Goal: Task Accomplishment & Management: Manage account settings

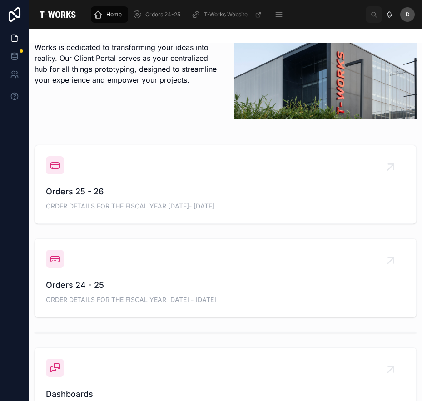
scroll to position [272, 0]
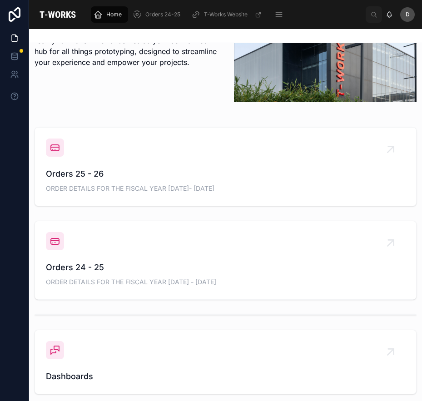
click at [133, 209] on div "Hi Domadala [PERSON_NAME] 👋 As the largest prototyping center in the region, T-…" at bounding box center [225, 183] width 393 height 803
click at [165, 151] on div "Orders 25 - 26 ORDER DETAILS FOR THE FISCAL YEAR [DATE]- [DATE]" at bounding box center [225, 166] width 359 height 56
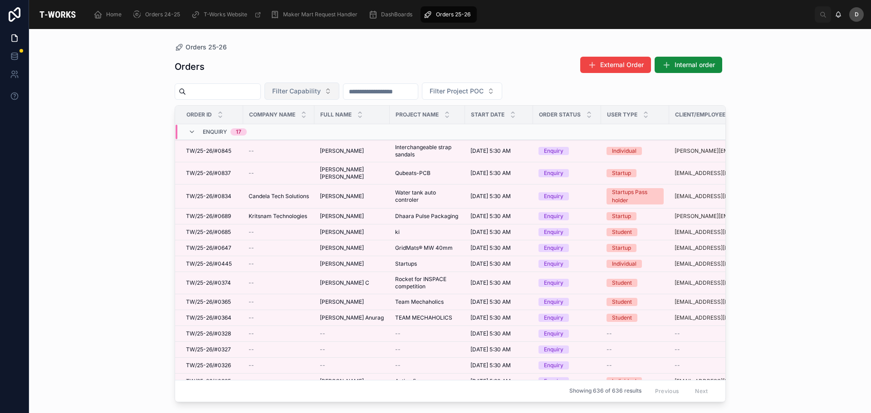
click at [339, 92] on button "Filter Capability" at bounding box center [302, 91] width 75 height 17
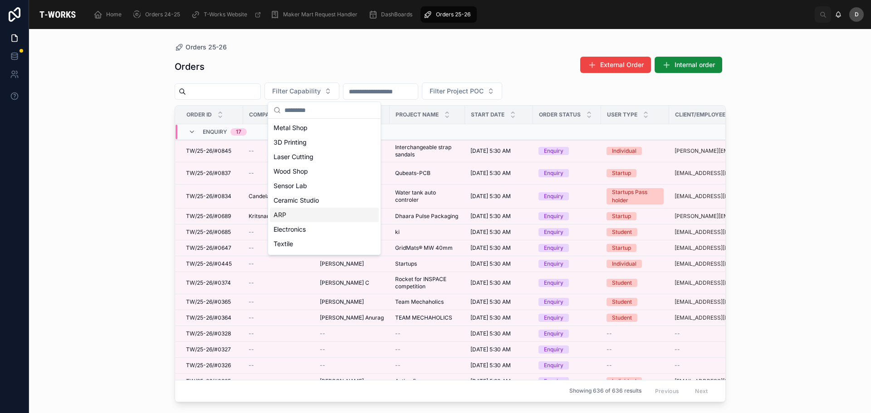
click at [296, 219] on div "ARP" at bounding box center [324, 215] width 109 height 15
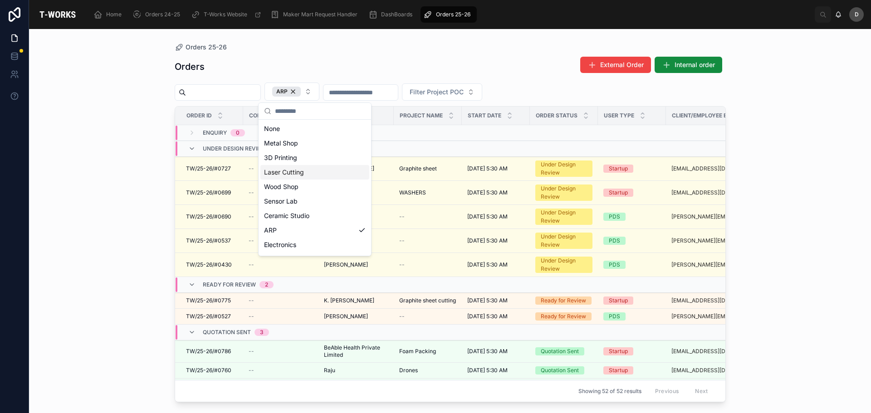
click at [301, 171] on div "Laser Cutting" at bounding box center [314, 172] width 109 height 15
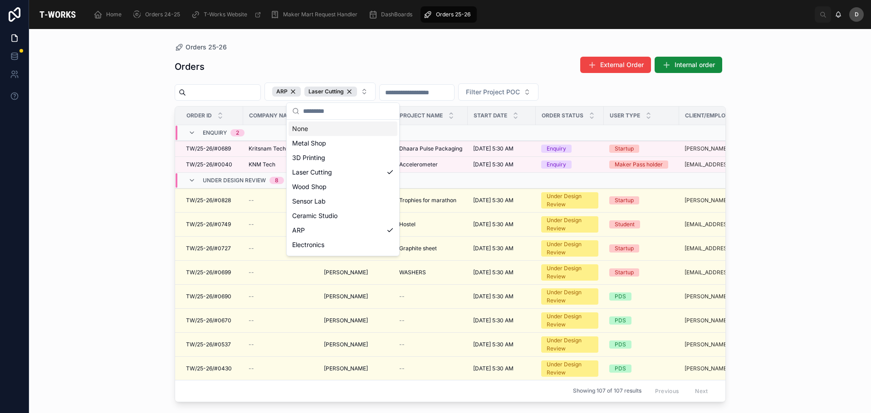
click at [410, 68] on div "Orders External Order Internal order" at bounding box center [450, 66] width 551 height 21
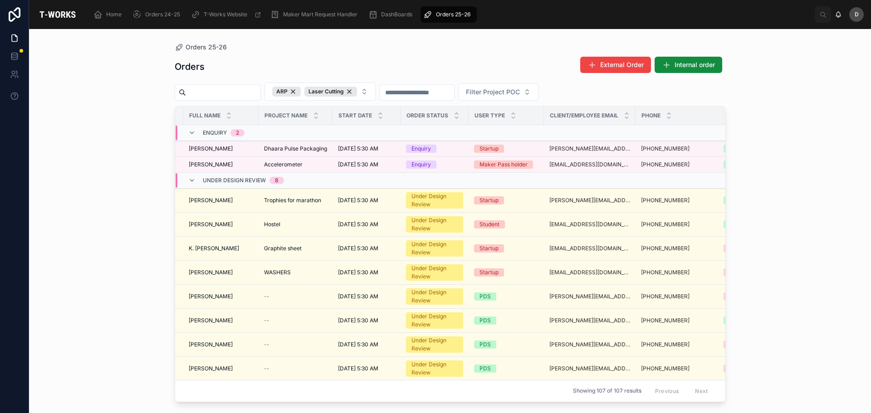
scroll to position [0, 206]
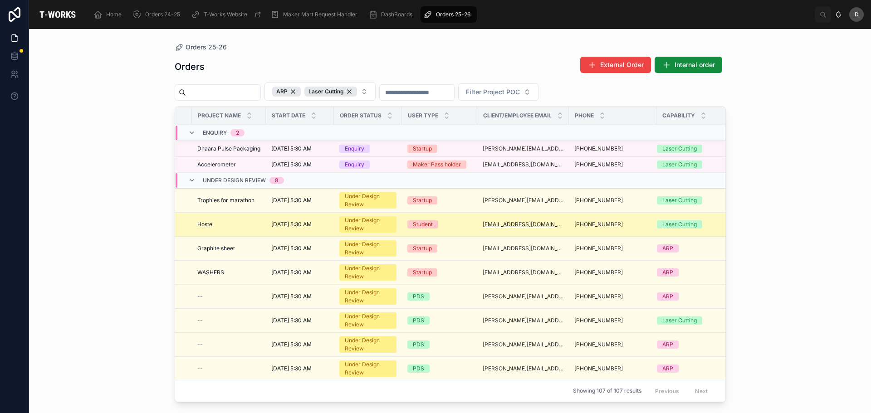
click at [421, 222] on link "[EMAIL_ADDRESS][DOMAIN_NAME]" at bounding box center [523, 224] width 81 height 7
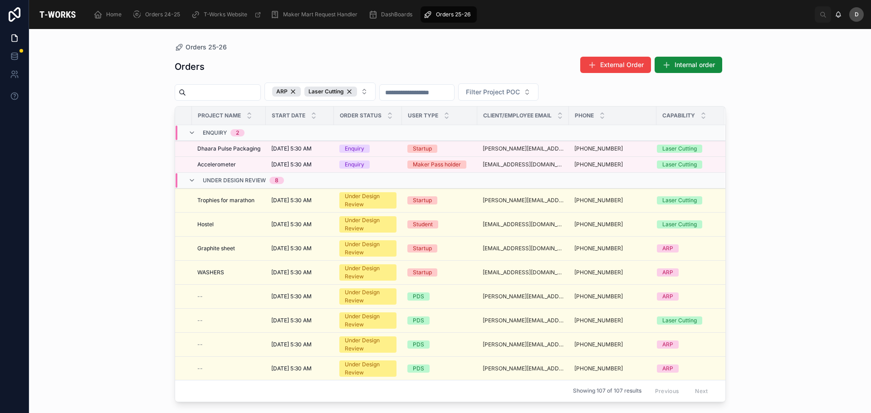
click at [132, 377] on div "Orders 25-26 Orders External Order Internal order ARP Laser Cutting Filter Proj…" at bounding box center [450, 221] width 842 height 384
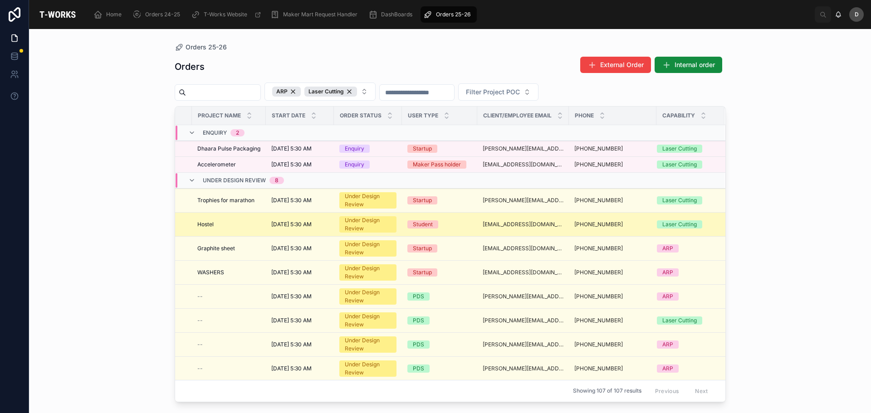
click at [225, 225] on div "Hostel Hostel" at bounding box center [228, 224] width 63 height 7
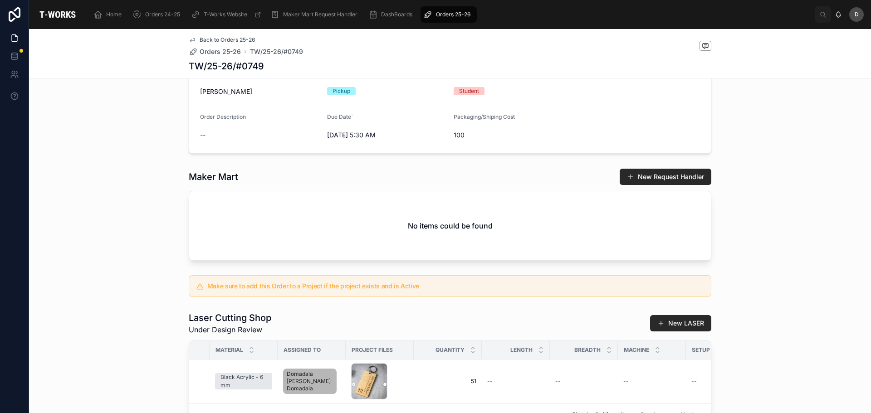
scroll to position [363, 0]
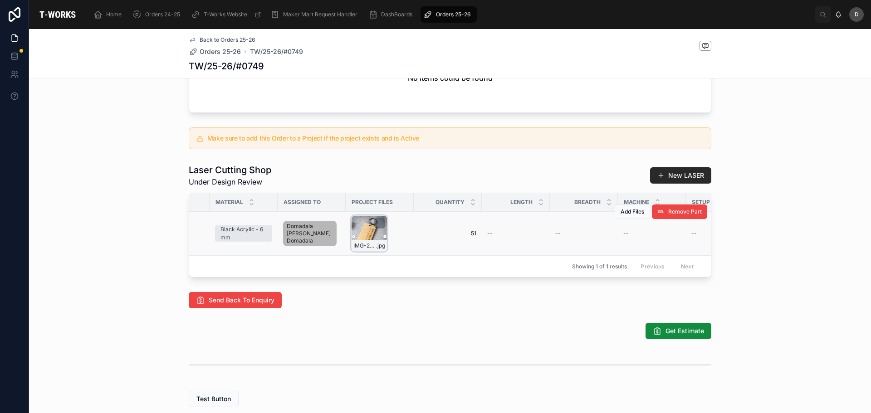
click at [360, 252] on div "IMG-20250807-WA0001 .jpg" at bounding box center [369, 234] width 36 height 36
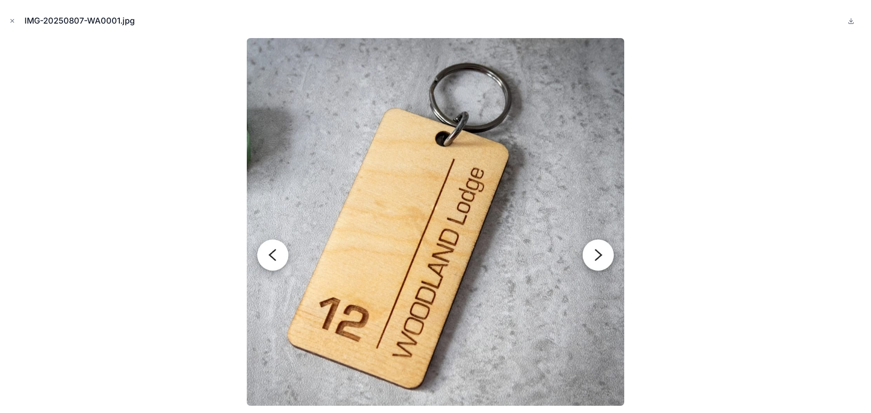
click at [421, 223] on div at bounding box center [435, 222] width 857 height 368
click at [11, 22] on icon "Close modal" at bounding box center [12, 21] width 6 height 6
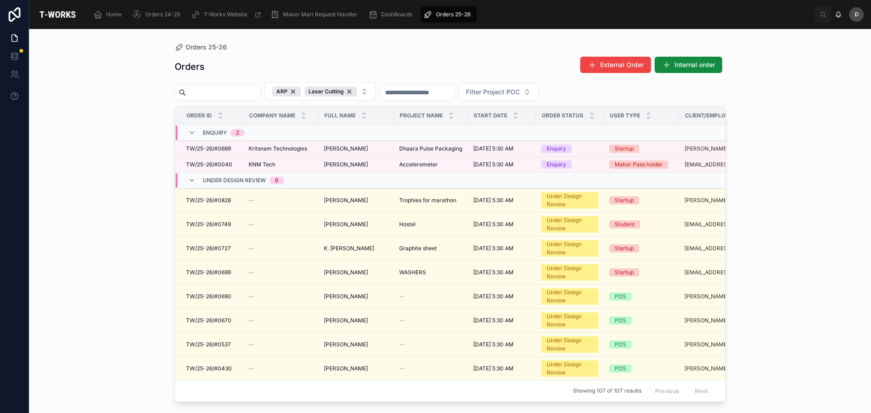
drag, startPoint x: 394, startPoint y: 402, endPoint x: 415, endPoint y: 407, distance: 21.4
click at [415, 400] on div "Orders 25-26 Orders External Order Internal order ARP Laser Cutting Filter Proj…" at bounding box center [450, 221] width 842 height 384
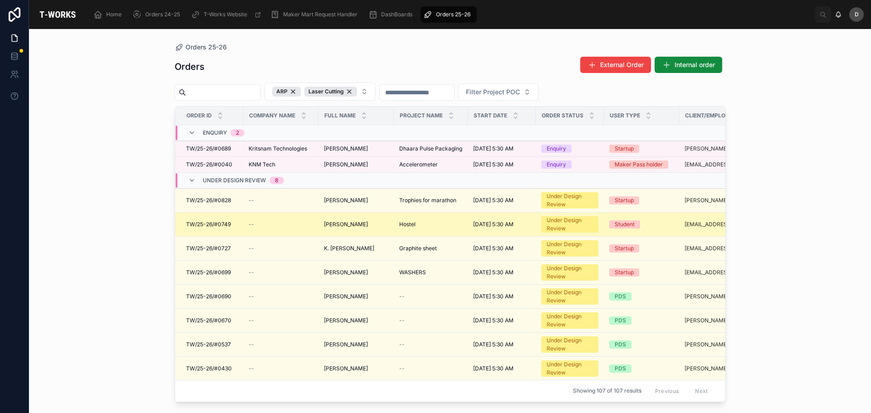
click at [421, 220] on td "Hostel Hostel" at bounding box center [431, 225] width 74 height 24
click at [411, 226] on span "Hostel" at bounding box center [407, 224] width 16 height 7
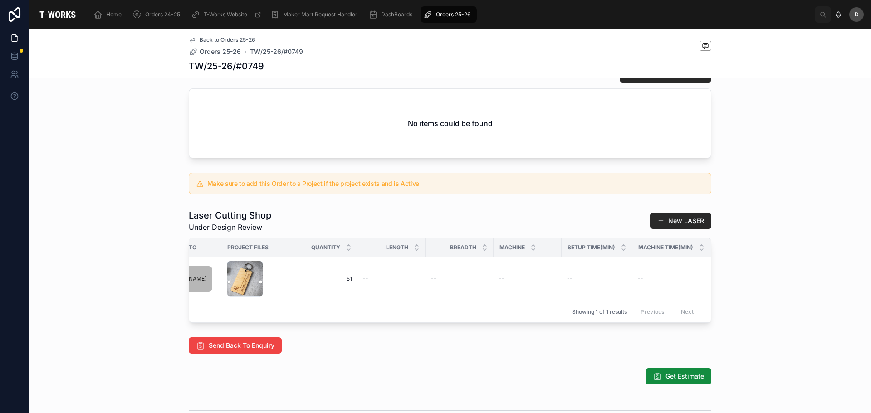
scroll to position [0, 454]
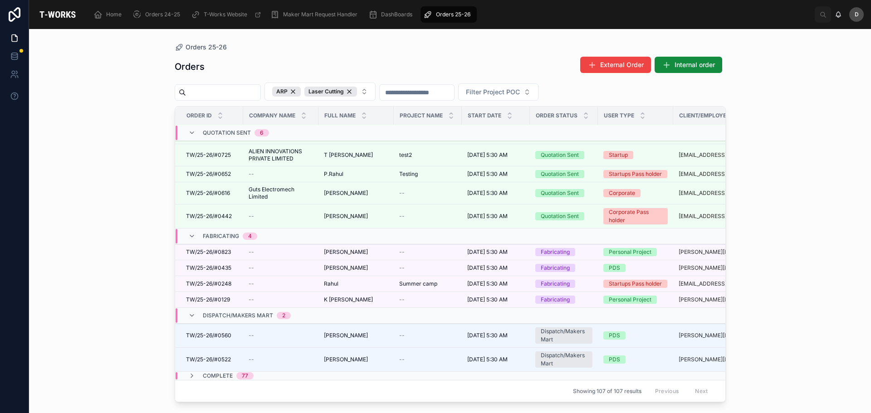
scroll to position [463, 0]
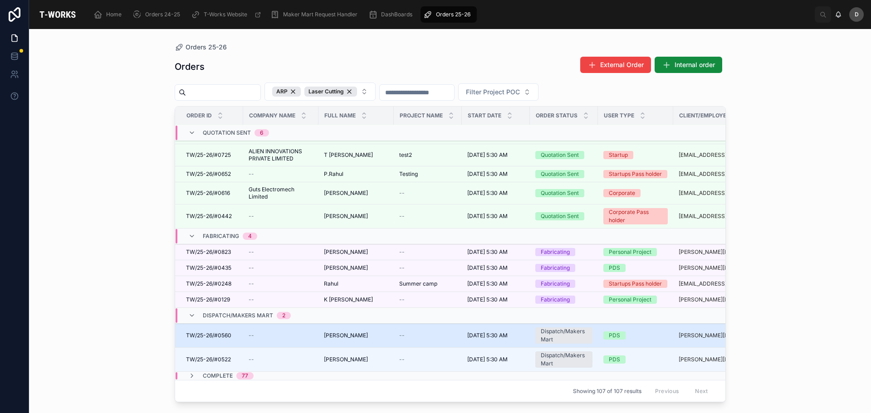
click at [349, 325] on td "[PERSON_NAME] [PERSON_NAME]" at bounding box center [356, 336] width 75 height 24
click at [347, 332] on span "[PERSON_NAME]" at bounding box center [346, 335] width 44 height 7
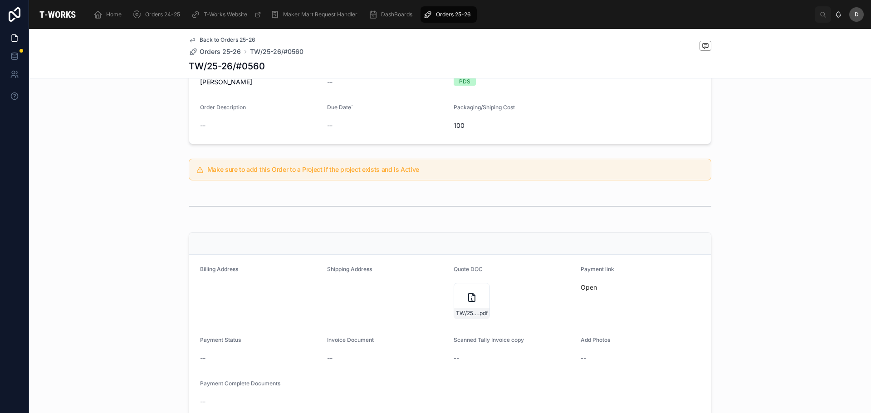
scroll to position [267, 0]
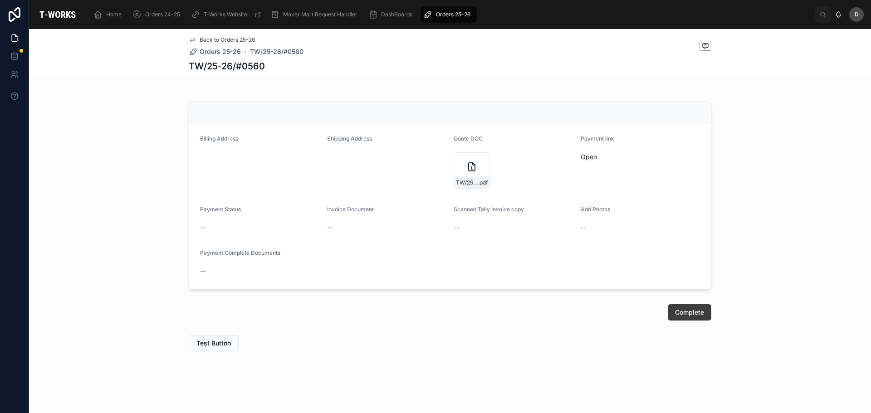
click at [421, 305] on button "Complete" at bounding box center [690, 313] width 44 height 16
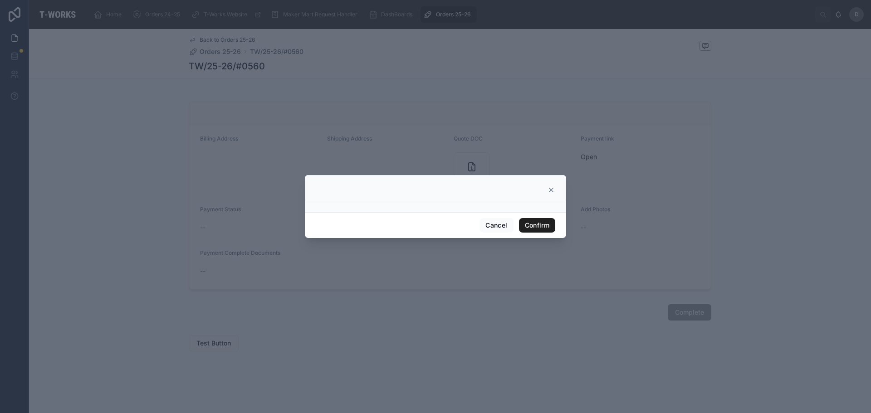
click at [421, 226] on button "Confirm" at bounding box center [537, 225] width 36 height 15
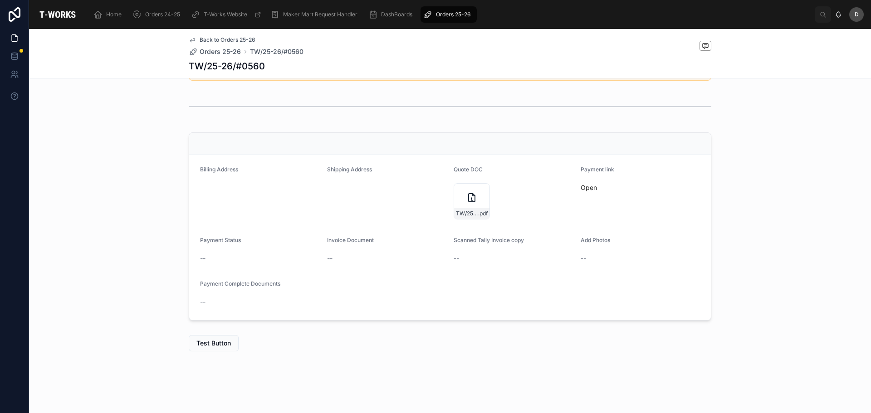
click at [421, 18] on div "Orders 25-26" at bounding box center [448, 14] width 51 height 15
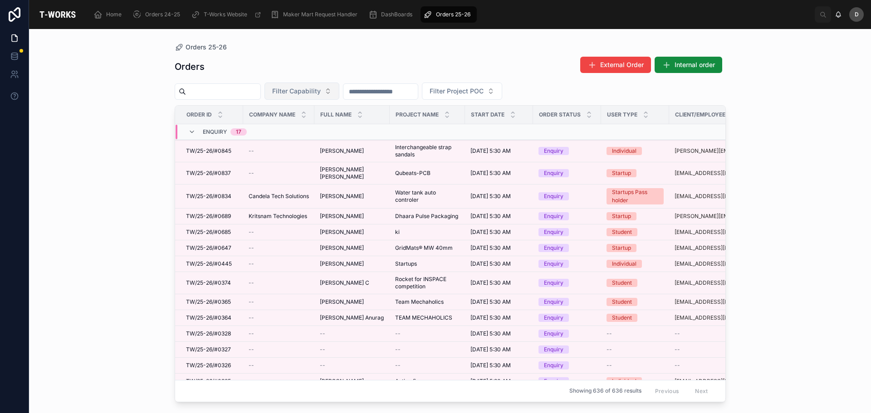
click at [321, 91] on span "Filter Capability" at bounding box center [296, 91] width 49 height 9
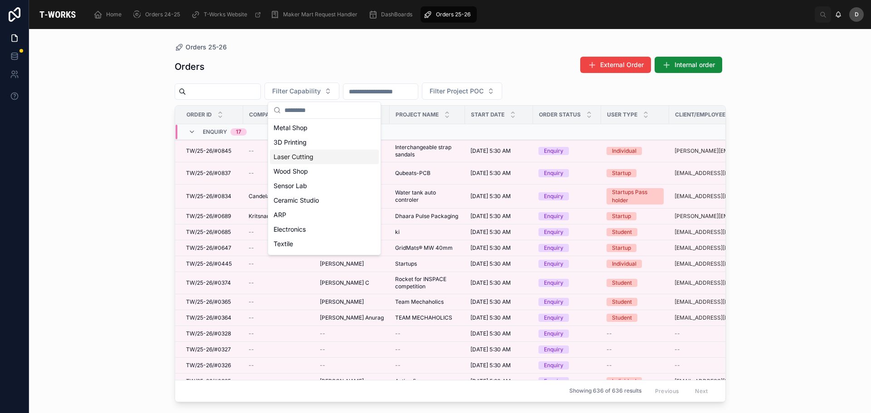
click at [312, 154] on div "Laser Cutting" at bounding box center [324, 157] width 109 height 15
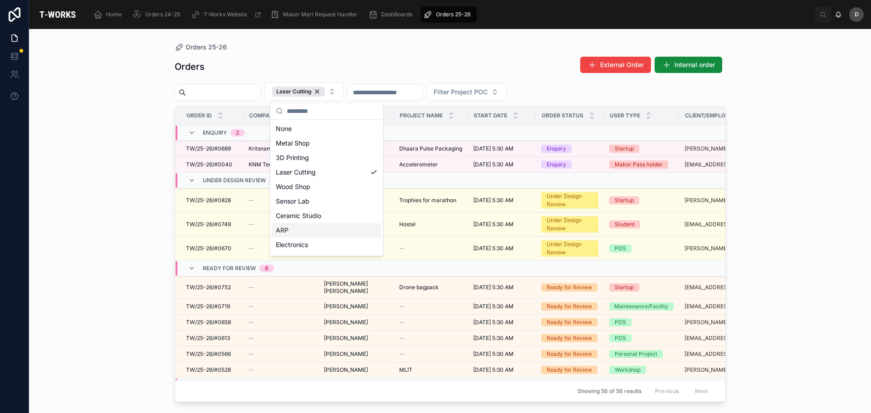
click at [295, 227] on div "ARP" at bounding box center [326, 230] width 109 height 15
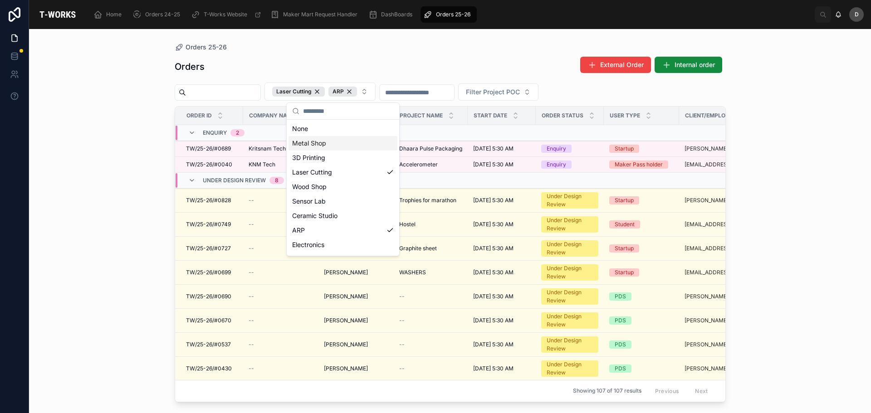
click at [421, 203] on div "Orders 25-26 Orders External Order Internal order Laser Cutting ARP Filter Proj…" at bounding box center [450, 221] width 842 height 384
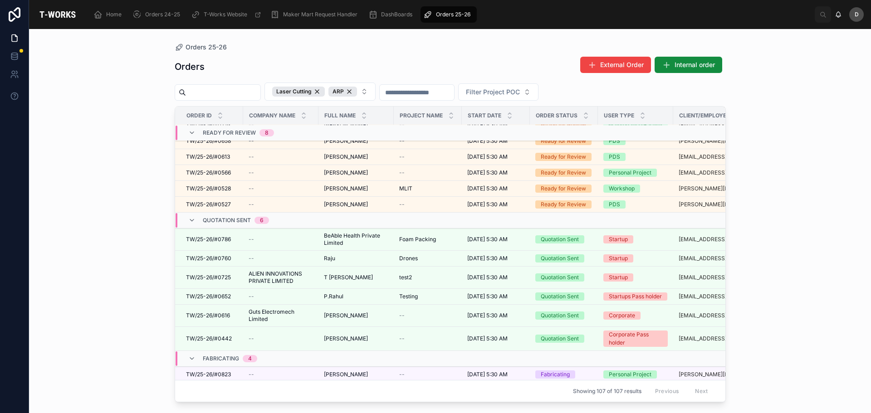
scroll to position [439, 0]
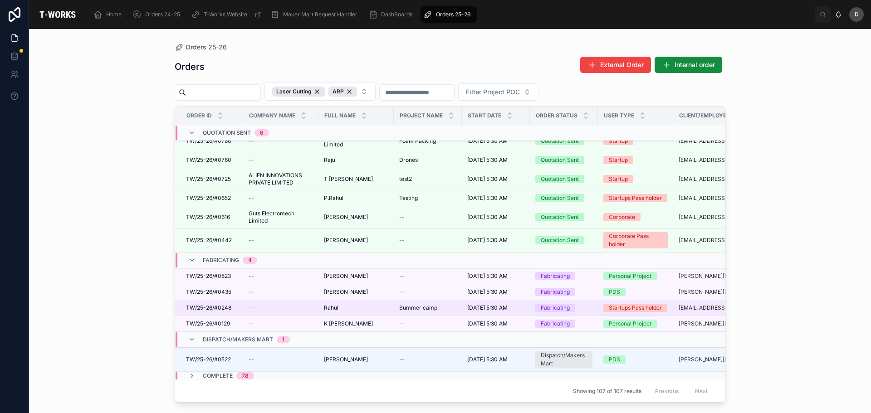
click at [421, 305] on span "Summer camp" at bounding box center [418, 308] width 38 height 7
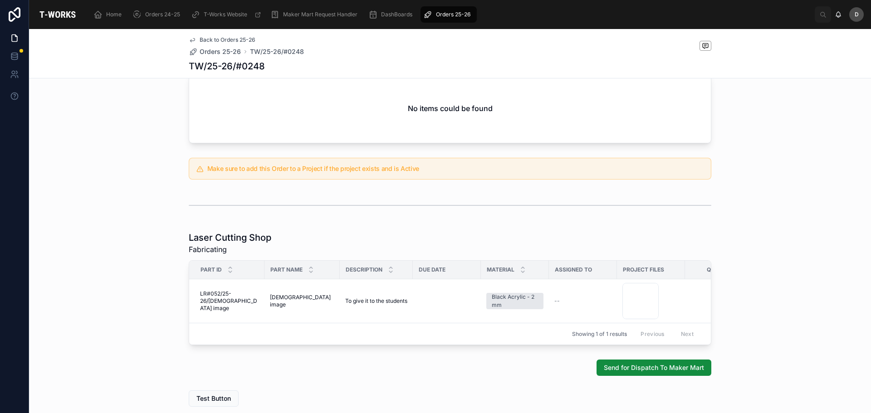
scroll to position [399, 0]
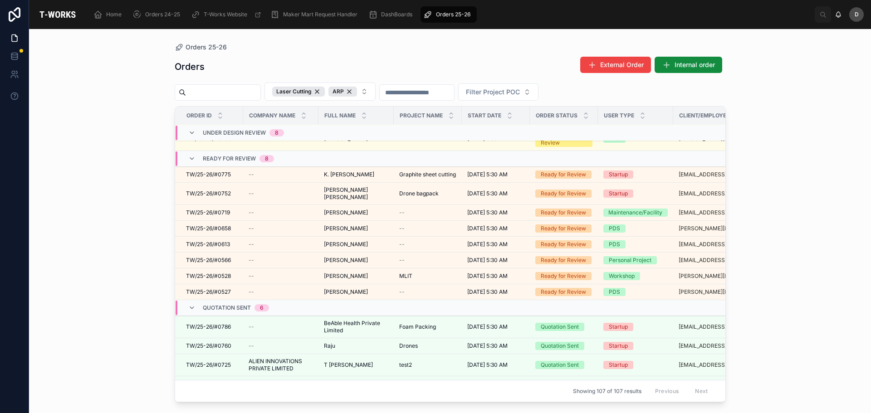
scroll to position [439, 0]
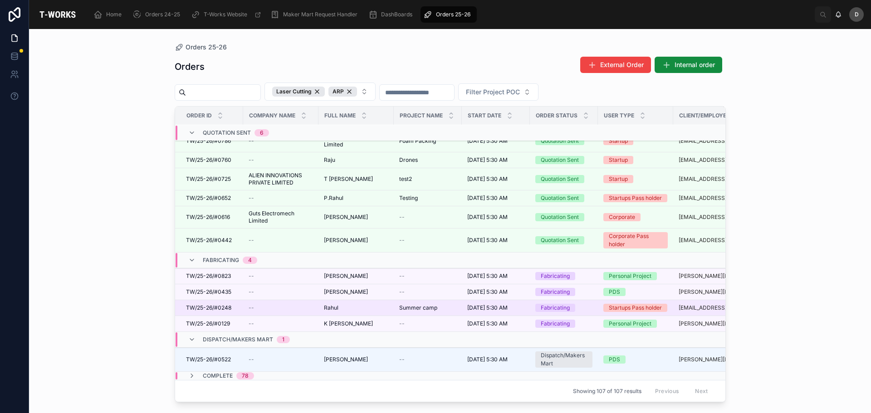
click at [421, 305] on span "Summer camp" at bounding box center [418, 308] width 38 height 7
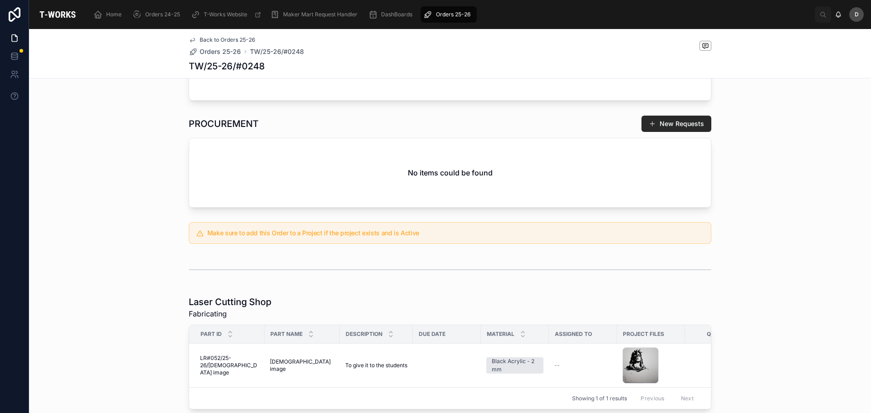
scroll to position [399, 0]
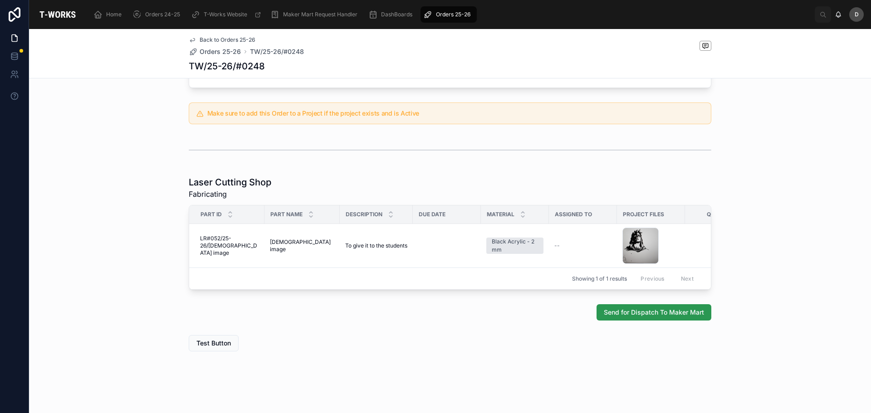
click at [421, 317] on button "Send for Dispatch To Maker Mart" at bounding box center [654, 313] width 115 height 16
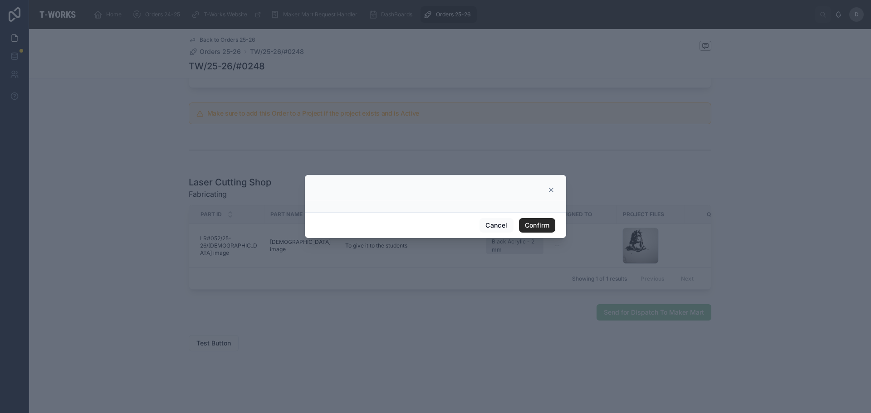
click at [421, 233] on div "Cancel Confirm" at bounding box center [435, 225] width 261 height 26
click at [421, 223] on button "Confirm" at bounding box center [537, 225] width 36 height 15
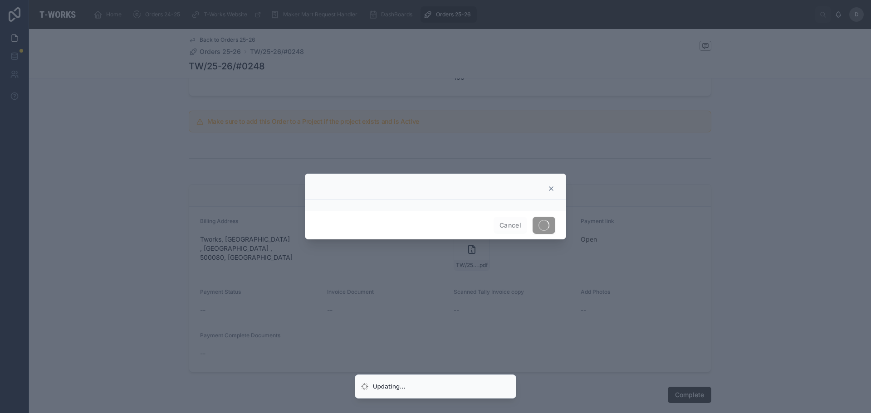
scroll to position [295, 0]
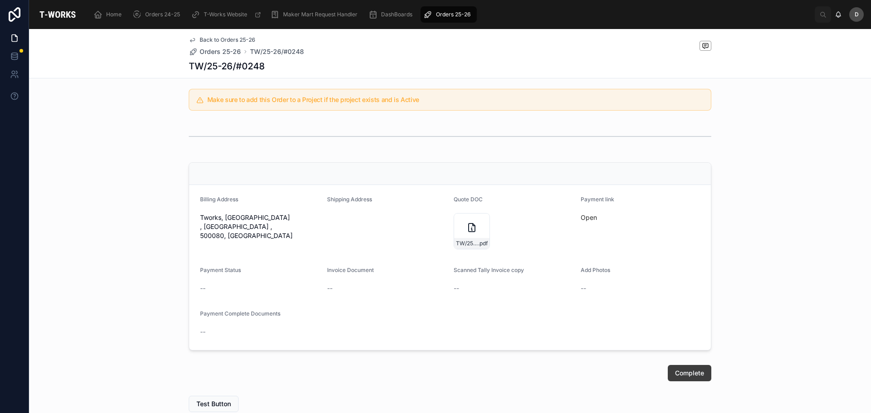
click at [421, 374] on button "Complete" at bounding box center [690, 373] width 44 height 16
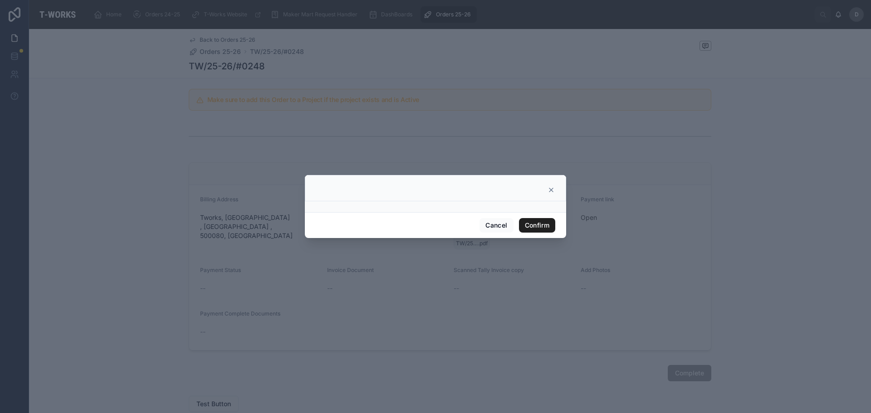
click at [421, 227] on button "Confirm" at bounding box center [537, 225] width 36 height 15
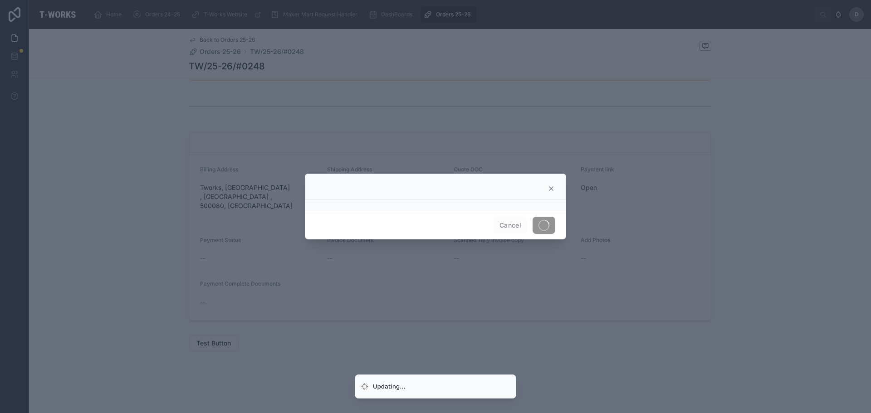
scroll to position [185, 0]
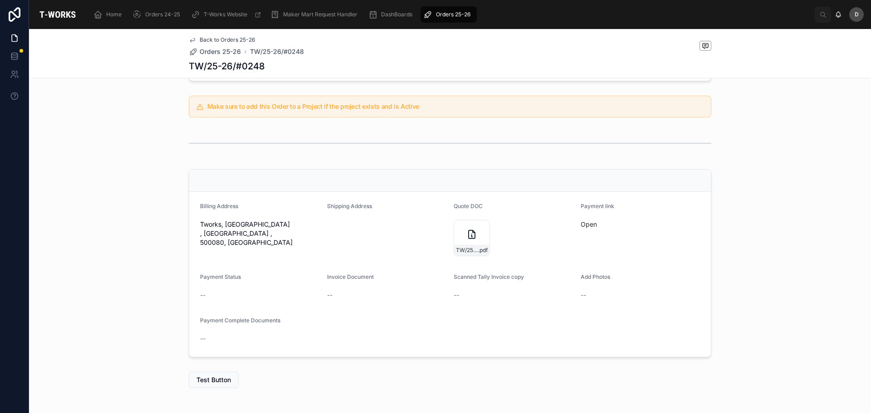
click at [421, 15] on span "Orders 25-26" at bounding box center [453, 14] width 34 height 7
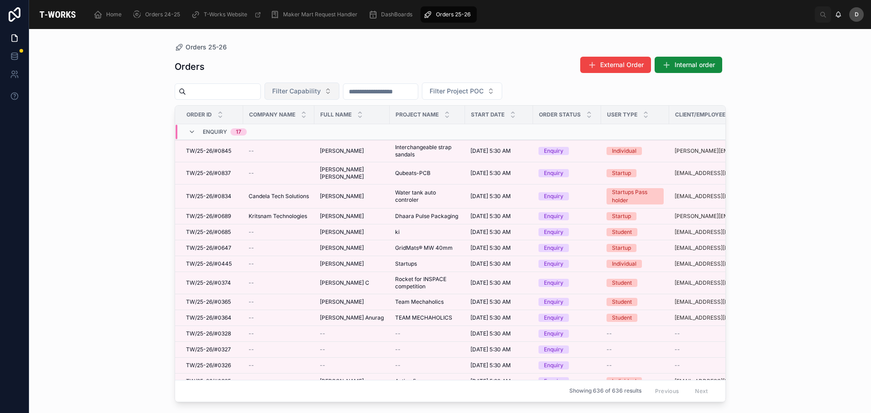
click at [321, 95] on span "Filter Capability" at bounding box center [296, 91] width 49 height 9
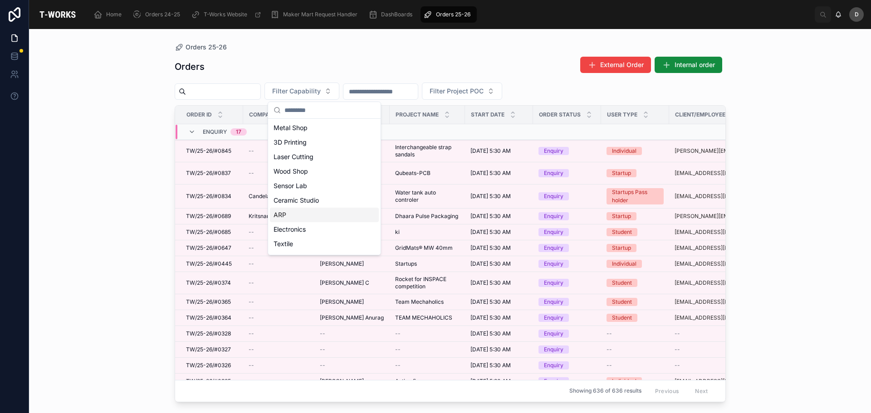
click at [298, 213] on div "ARP" at bounding box center [324, 215] width 109 height 15
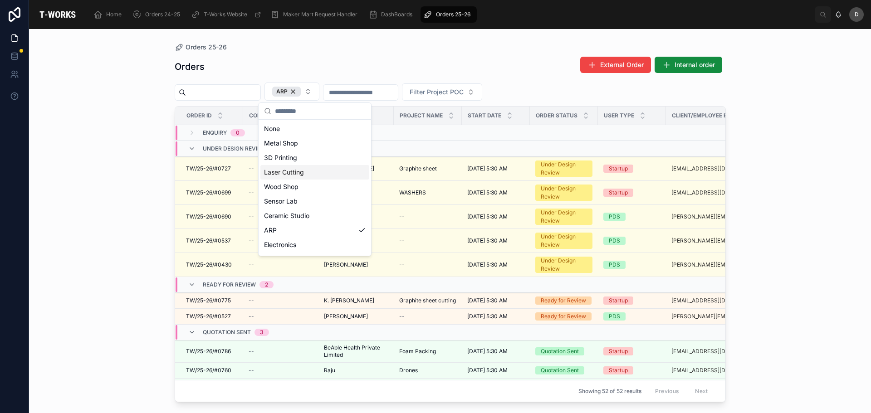
click at [302, 167] on div "Laser Cutting" at bounding box center [314, 172] width 109 height 15
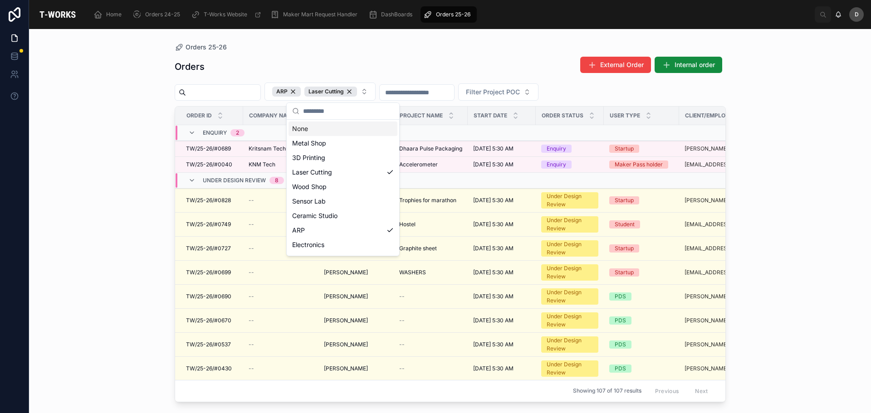
click at [421, 62] on div "Orders External Order Internal order" at bounding box center [450, 66] width 551 height 21
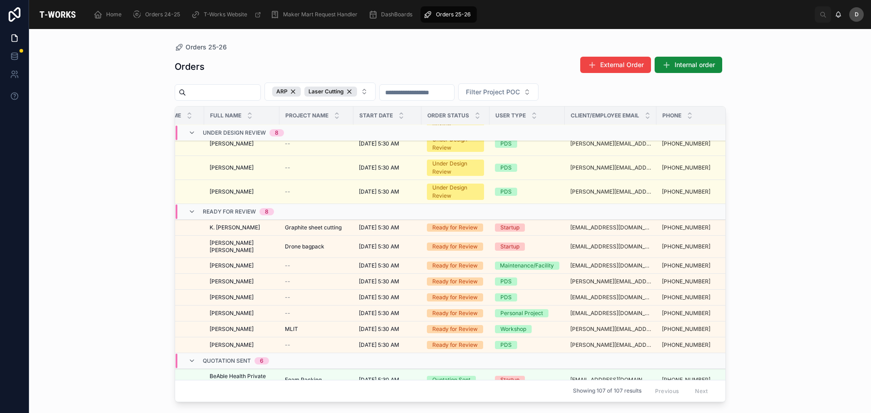
scroll to position [182, 114]
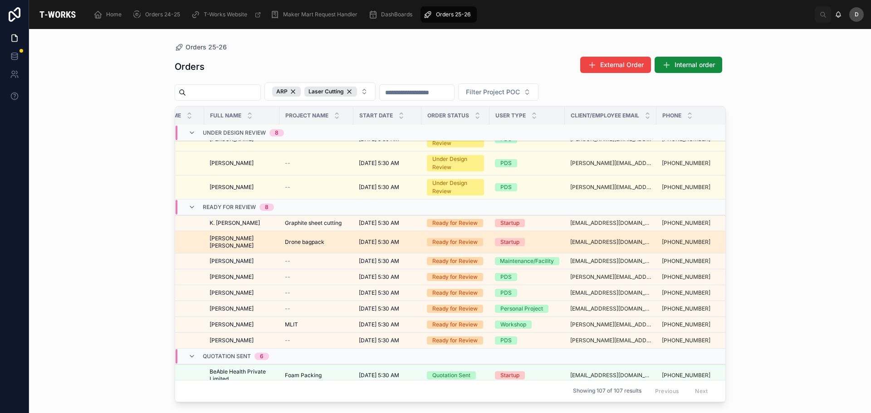
click at [329, 240] on div "Drone bagpack Drone bagpack" at bounding box center [316, 242] width 63 height 7
